Goal: Check status: Check status

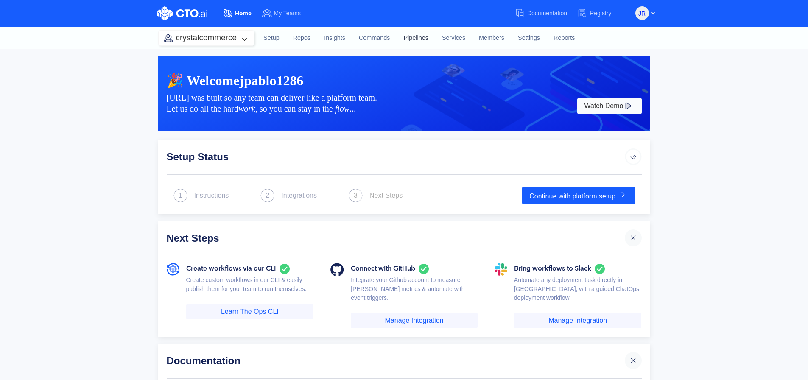
click at [429, 37] on link "Pipelines" at bounding box center [415, 38] width 38 height 23
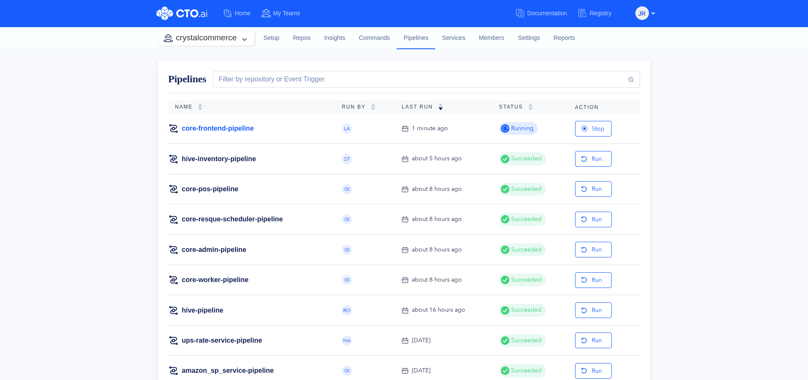
click at [232, 128] on link "core-frontend-pipeline" at bounding box center [218, 128] width 72 height 9
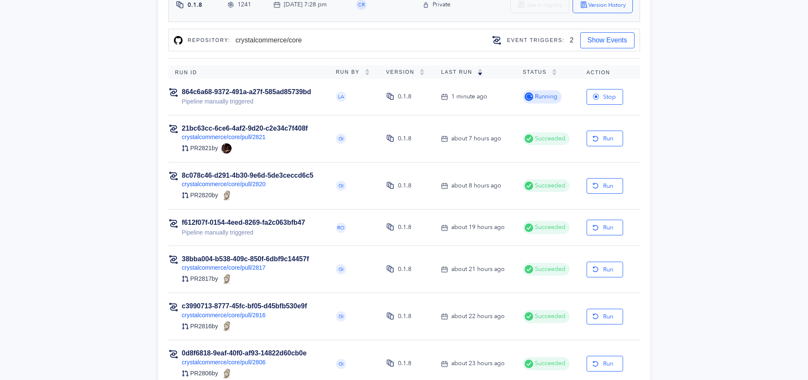
scroll to position [134, 0]
click at [291, 261] on link "38bba004-b538-409c-850f-6dbf9c14457f" at bounding box center [245, 258] width 127 height 7
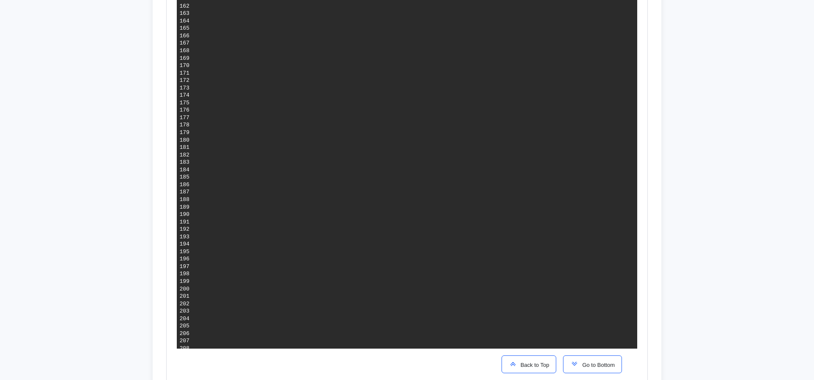
scroll to position [1938, 0]
click at [581, 365] on span "Go to Bottom" at bounding box center [597, 365] width 36 height 6
drag, startPoint x: 495, startPoint y: 171, endPoint x: 521, endPoint y: 157, distance: 28.8
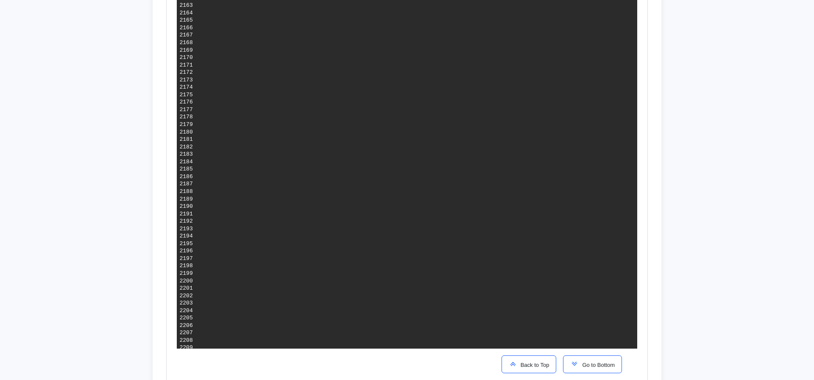
drag, startPoint x: 575, startPoint y: 102, endPoint x: 441, endPoint y: 104, distance: 133.2
copy span "4b1f9b55dcd3d079801b5ee5ea219d454f670029"
